Goal: Navigation & Orientation: Find specific page/section

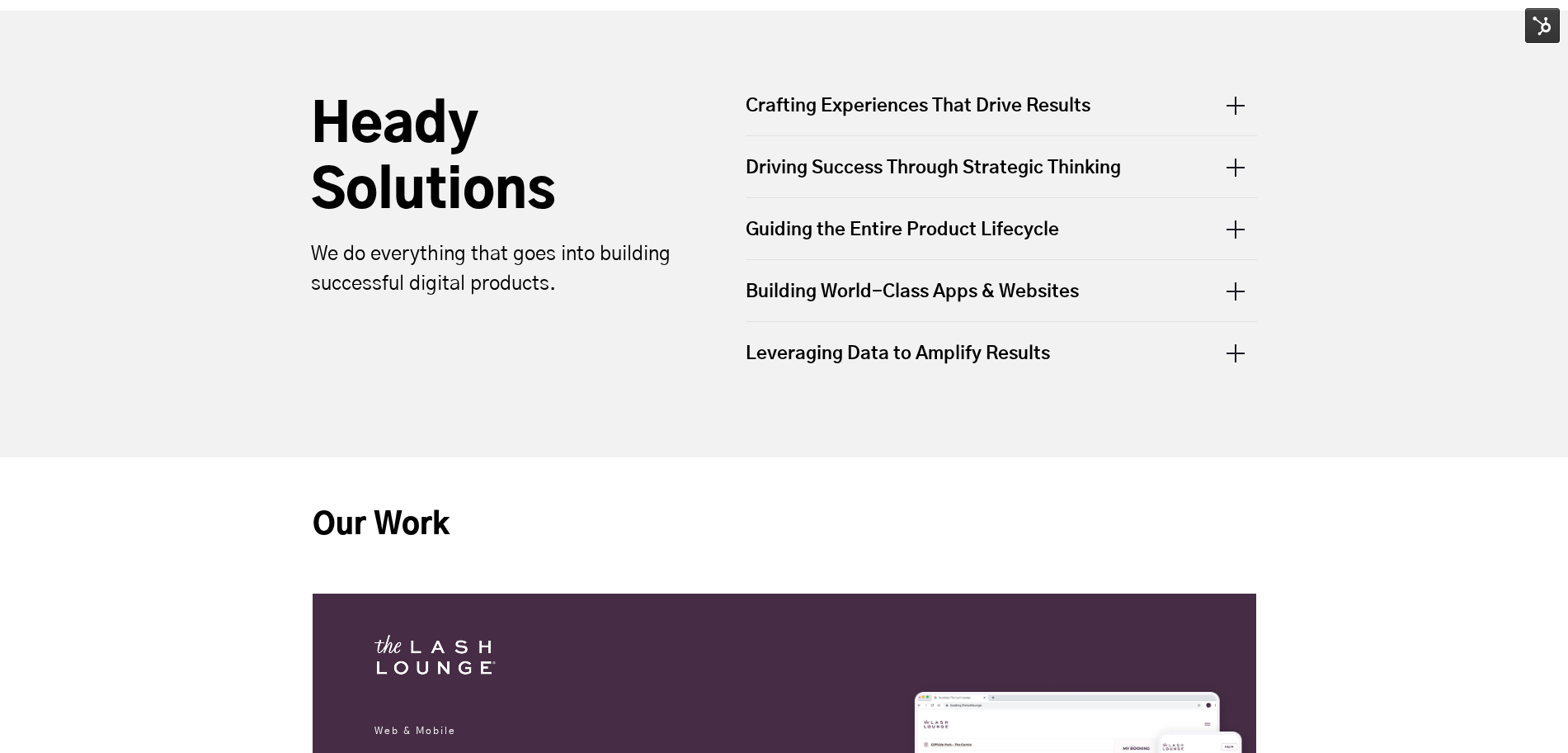
scroll to position [928, 0]
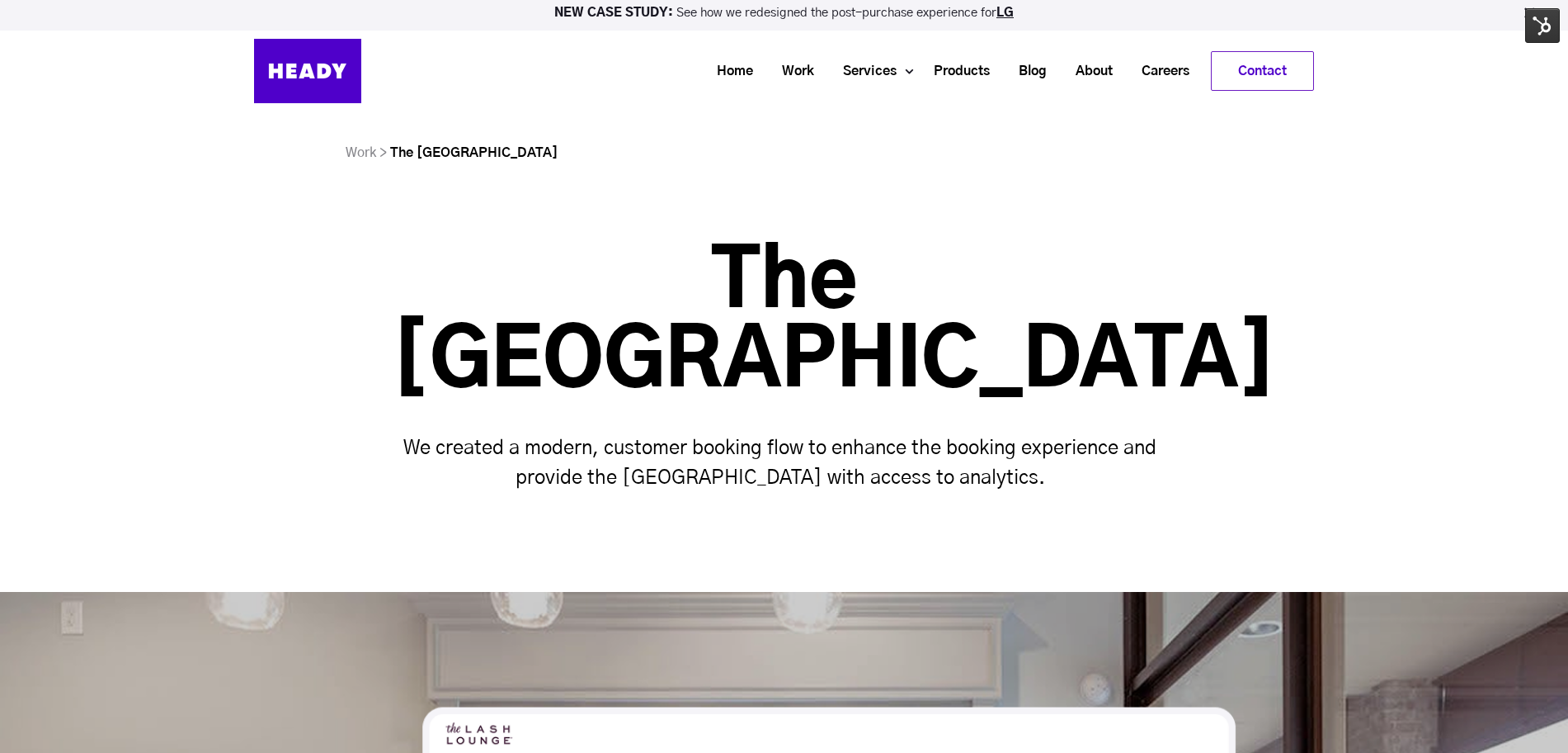
click at [1532, 33] on img at bounding box center [1543, 26] width 34 height 34
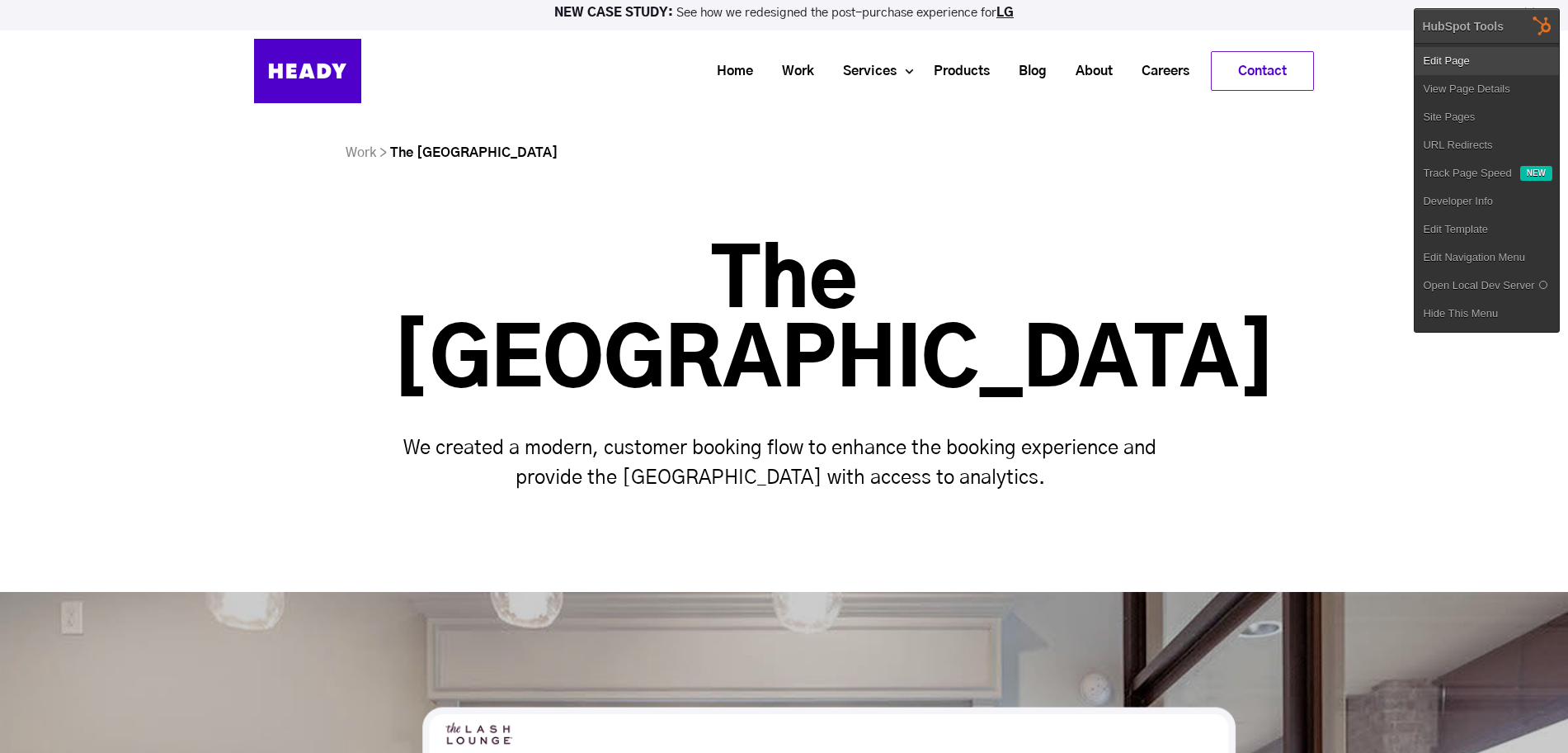
click at [1454, 67] on link "Edit Page" at bounding box center [1487, 60] width 145 height 28
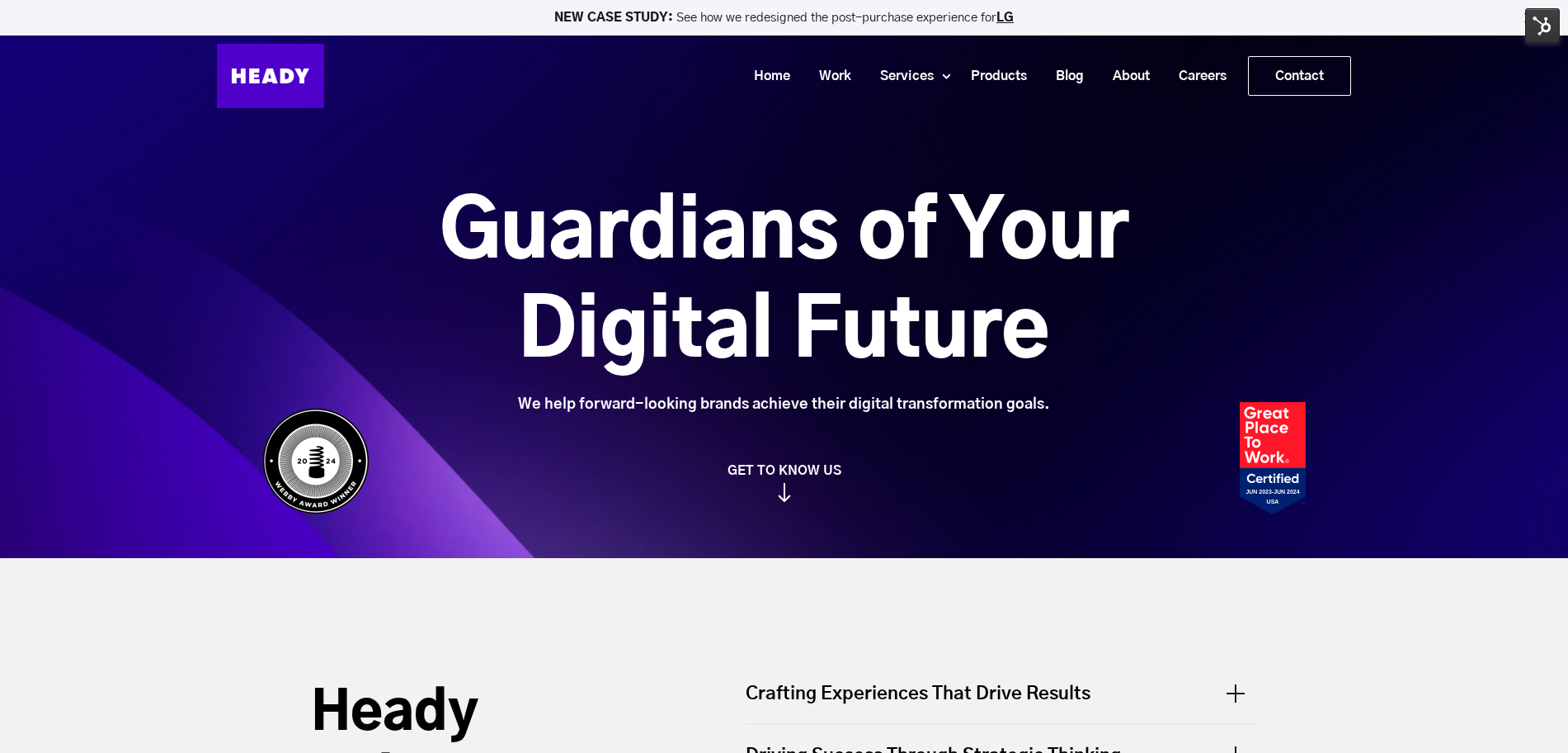
click at [1533, 35] on img at bounding box center [1543, 26] width 34 height 34
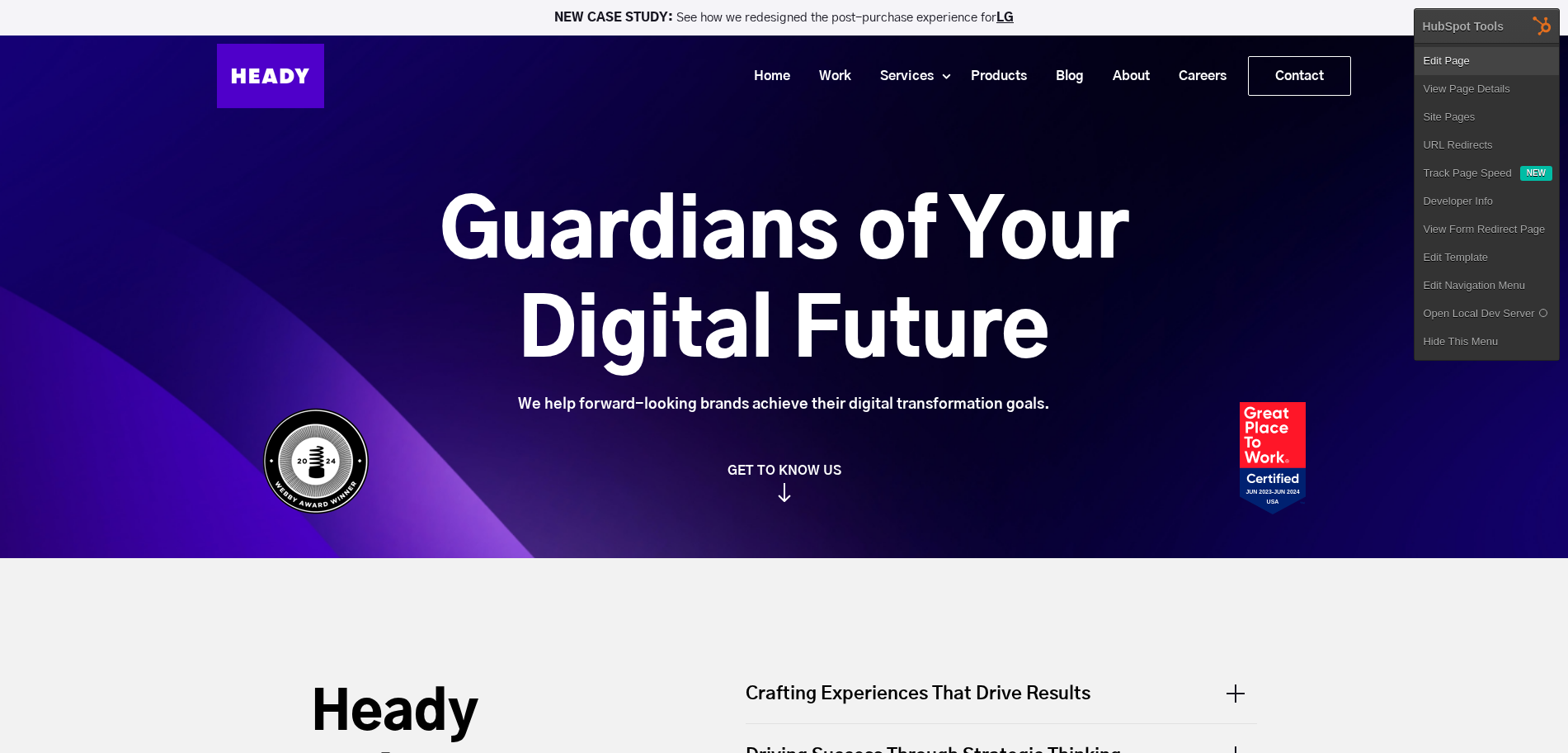
click at [1459, 57] on link "Edit Page" at bounding box center [1487, 60] width 145 height 28
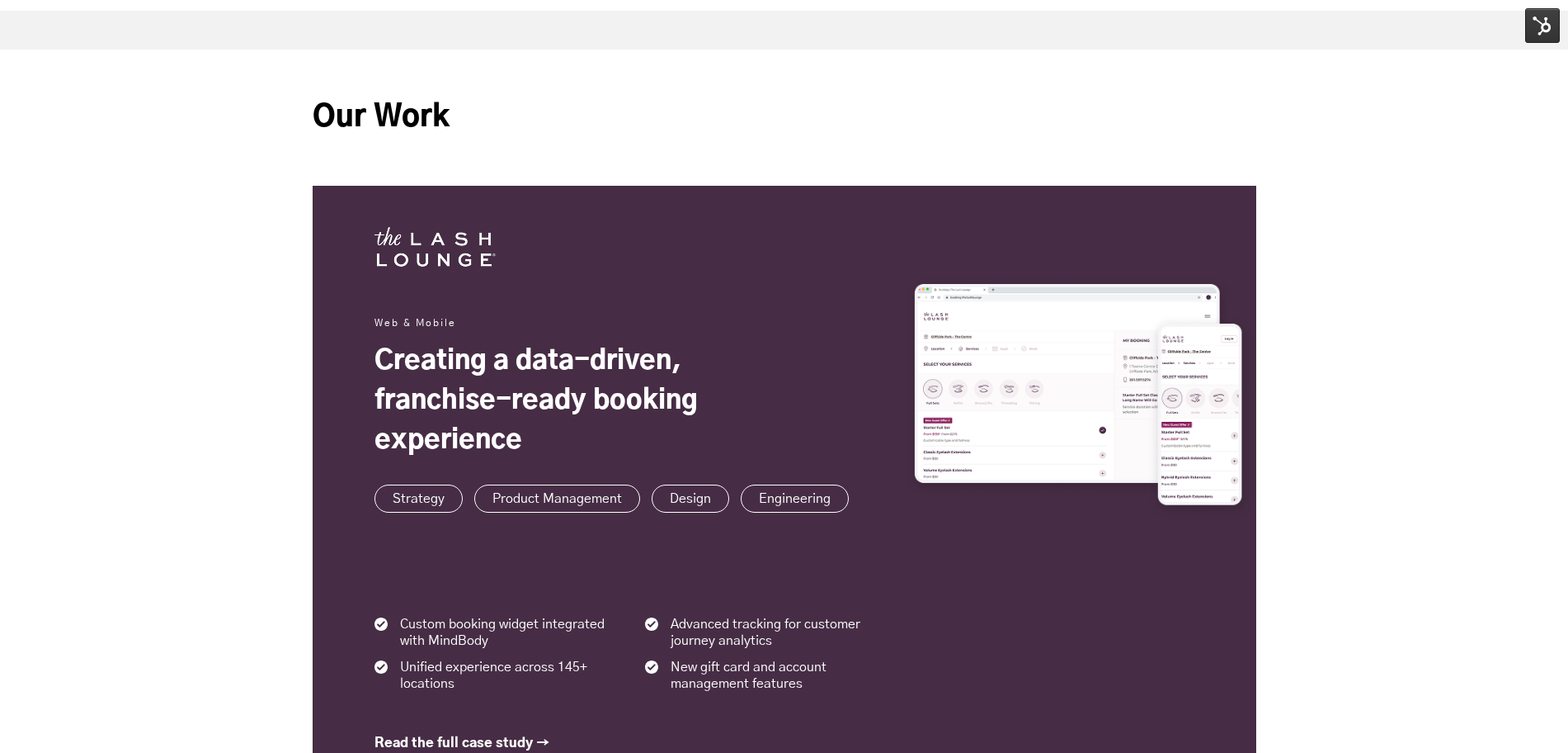
scroll to position [1032, 0]
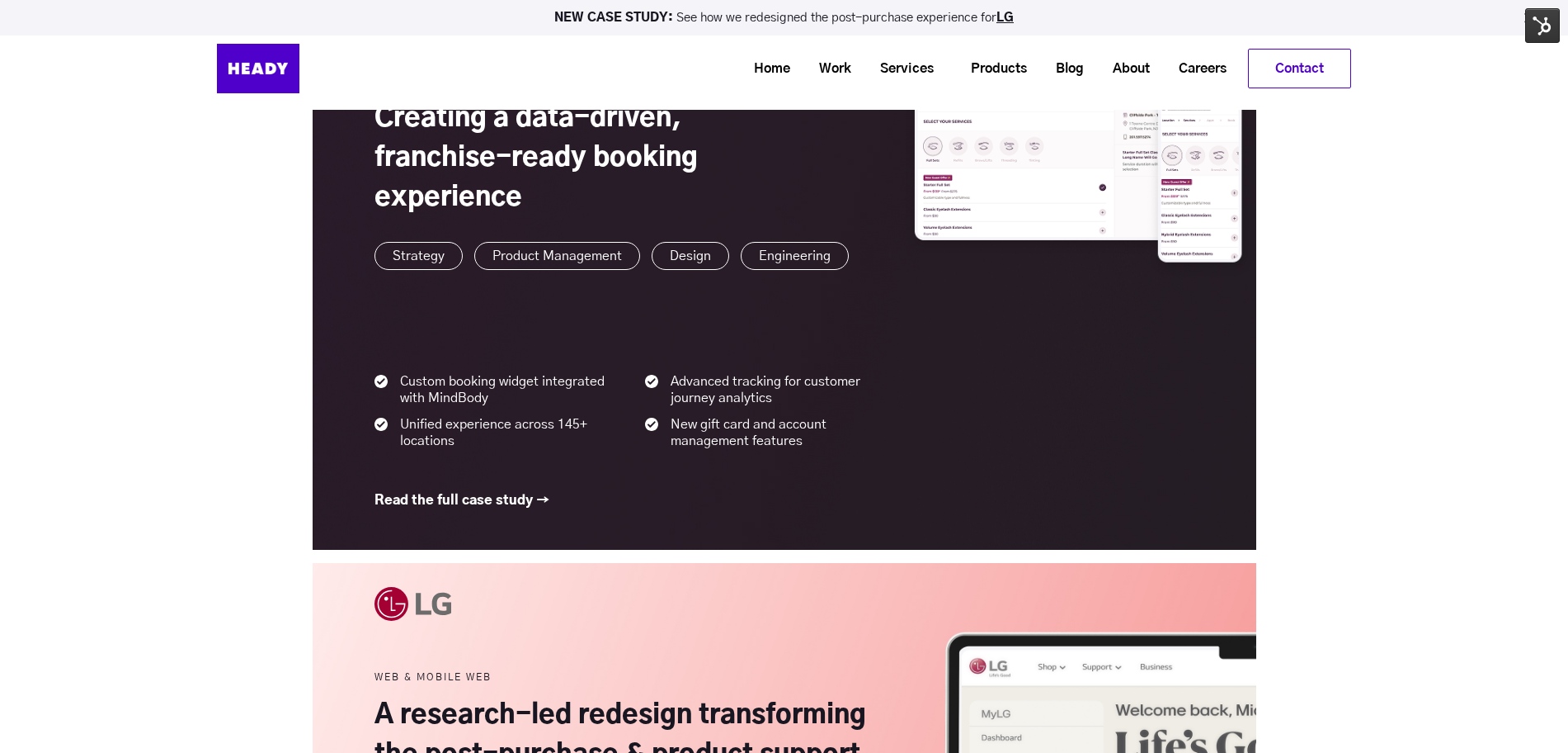
scroll to position [1032, 0]
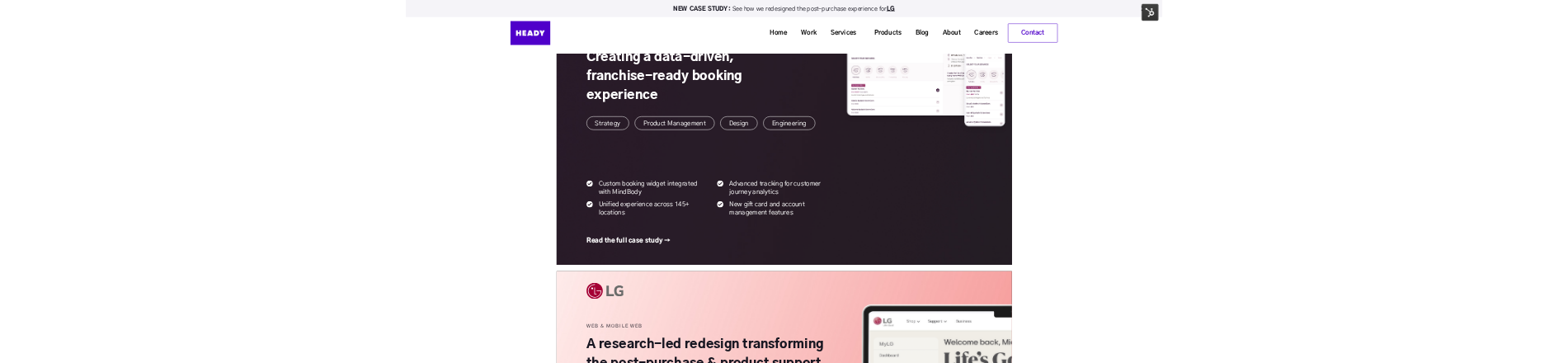
scroll to position [1032, 0]
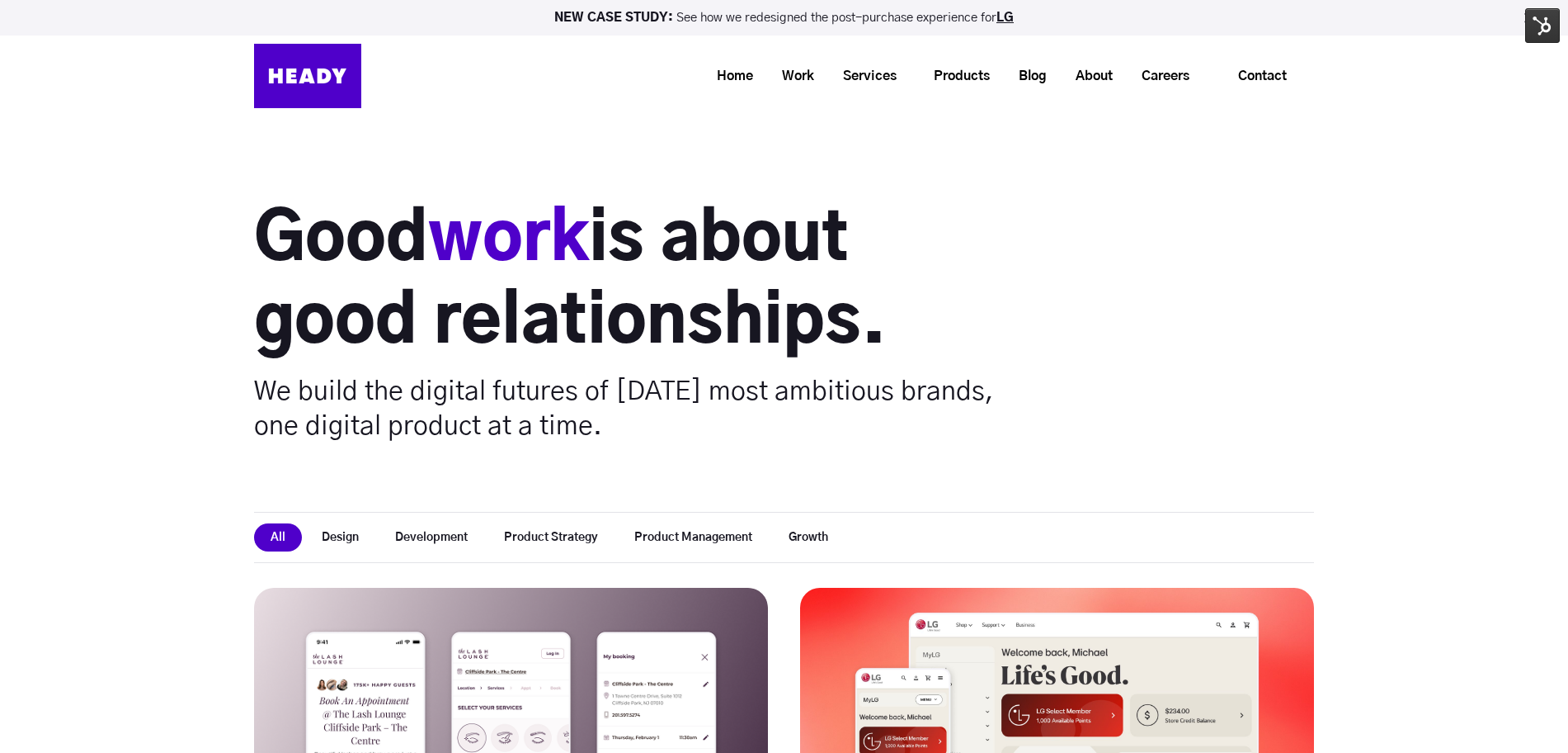
click at [167, 133] on div "Good work is about good relationships. We build the digital futures of [DATE] m…" at bounding box center [784, 237] width 1568 height 474
